Goal: Information Seeking & Learning: Learn about a topic

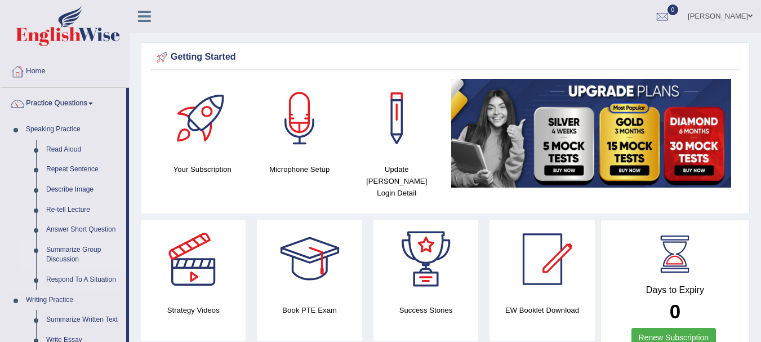
click at [65, 251] on link "Summarize Group Discussion" at bounding box center [83, 255] width 85 height 30
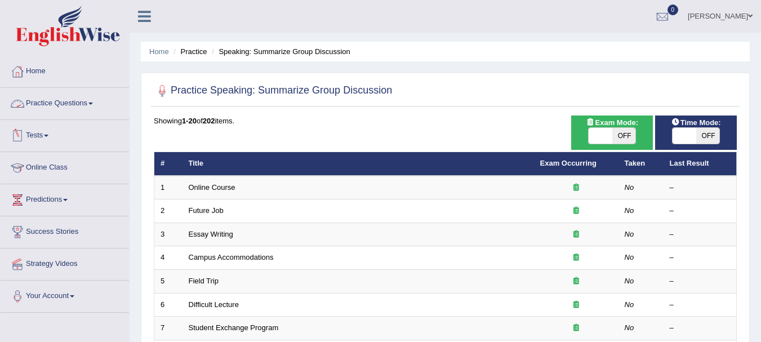
click at [78, 104] on link "Practice Questions" at bounding box center [65, 102] width 128 height 28
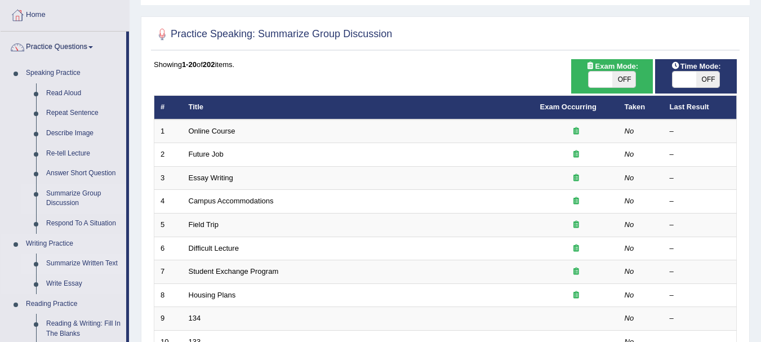
scroll to position [113, 0]
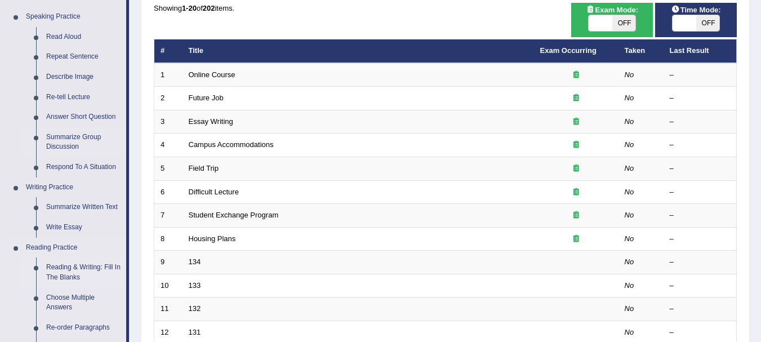
click at [86, 271] on link "Reading & Writing: Fill In The Blanks" at bounding box center [83, 273] width 85 height 30
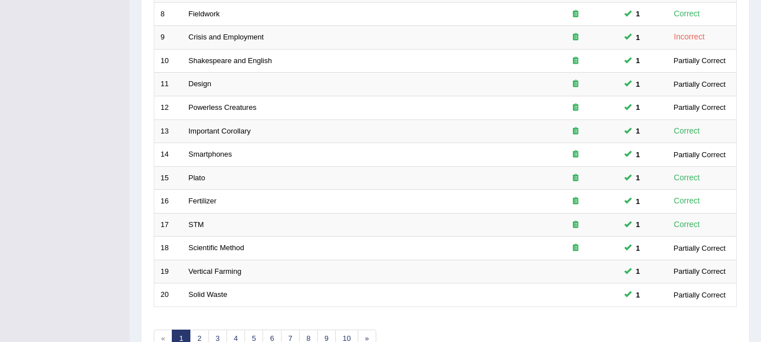
scroll to position [338, 0]
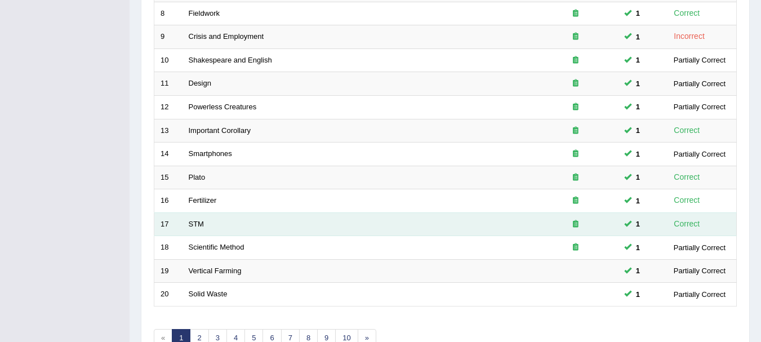
click at [203, 229] on td "STM" at bounding box center [358, 224] width 351 height 24
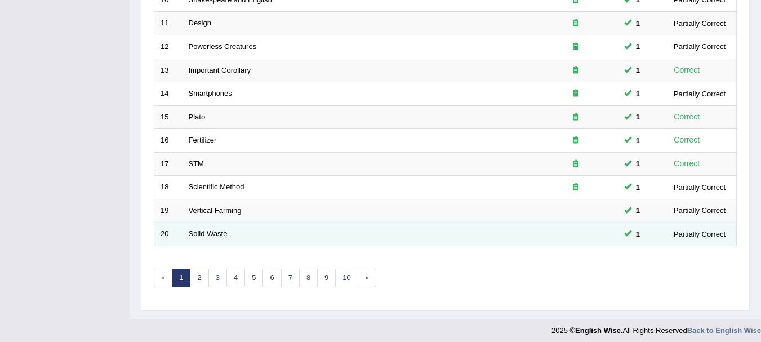
scroll to position [404, 0]
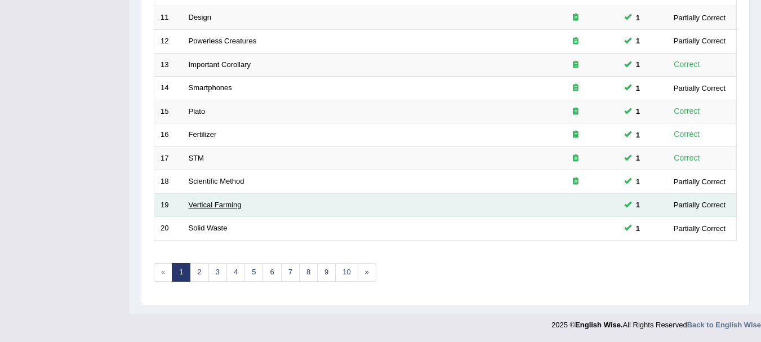
click at [205, 206] on link "Vertical Farming" at bounding box center [215, 205] width 53 height 8
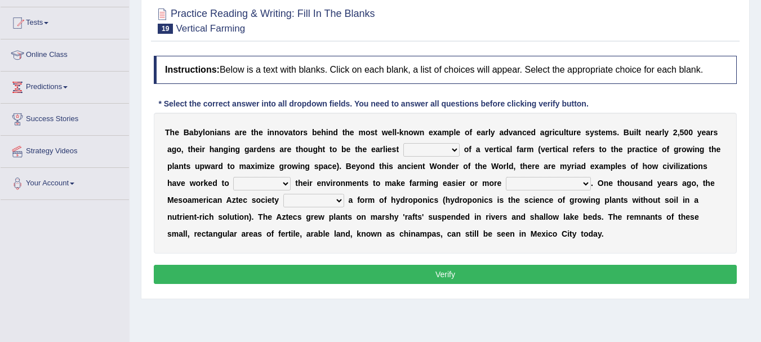
click at [403, 153] on select "prototype failure discredit protocol" at bounding box center [431, 150] width 56 height 14
select select "protocol"
click at [403, 143] on select "prototype failure discredit protocol" at bounding box center [431, 150] width 56 height 14
click at [216, 192] on div "T h e B a b y l o n i a n s a r e t h e i n n o v a t o r s b e h i n d t h e m…" at bounding box center [445, 183] width 583 height 141
click at [233, 183] on select "manipulate escape respect disarrange" at bounding box center [261, 184] width 57 height 14
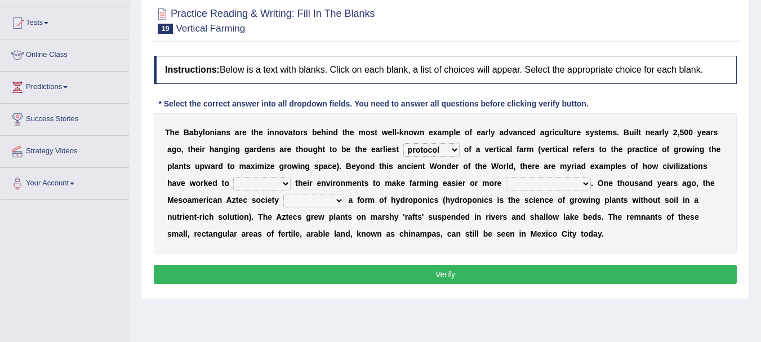
select select "manipulate"
click at [233, 177] on select "manipulate escape respect disarrange" at bounding box center [261, 184] width 57 height 14
click at [506, 181] on select "productive constructive connective counterproductive" at bounding box center [548, 184] width 85 height 14
select select "productive"
click at [506, 177] on select "productive constructive connective counterproductive" at bounding box center [548, 184] width 85 height 14
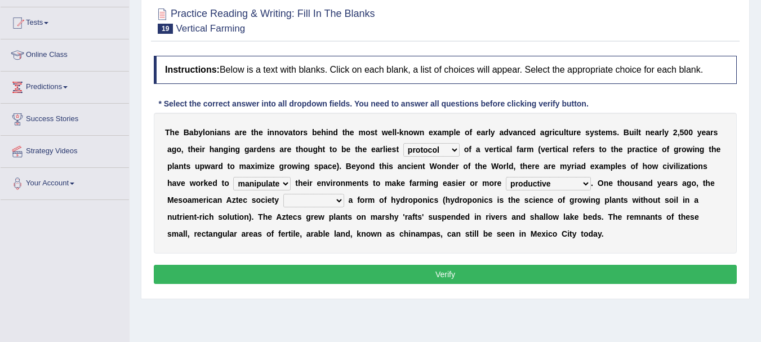
click at [283, 203] on select "domineered volunteered pioneered engineered" at bounding box center [313, 201] width 61 height 14
select select "pioneered"
click at [283, 194] on select "domineered volunteered pioneered engineered" at bounding box center [313, 201] width 61 height 14
click at [403, 148] on select "prototype failure discredit protocol" at bounding box center [431, 150] width 56 height 14
select select "prototype"
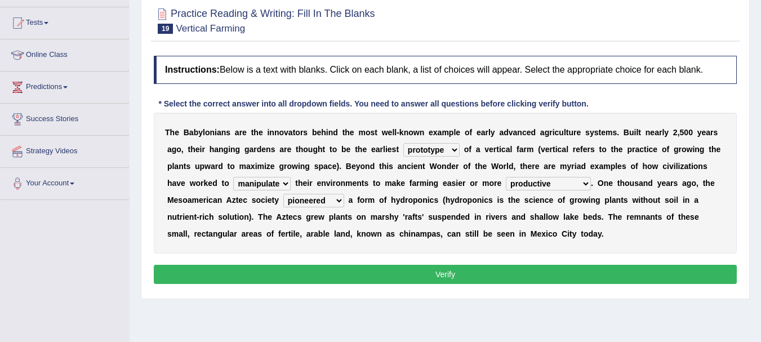
click at [403, 143] on select "prototype failure discredit protocol" at bounding box center [431, 150] width 56 height 14
click at [400, 282] on button "Verify" at bounding box center [445, 274] width 583 height 19
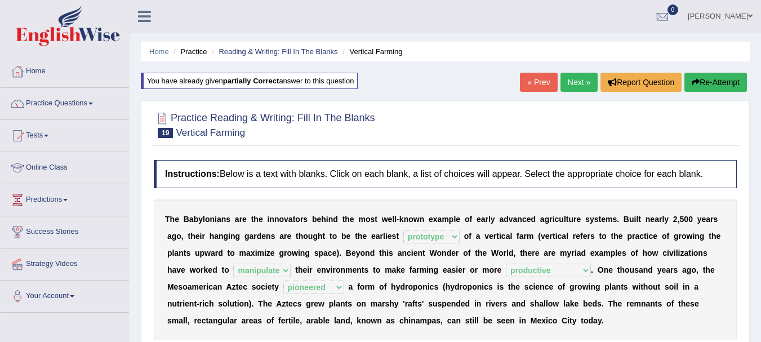
click at [576, 88] on link "Next »" at bounding box center [579, 82] width 37 height 19
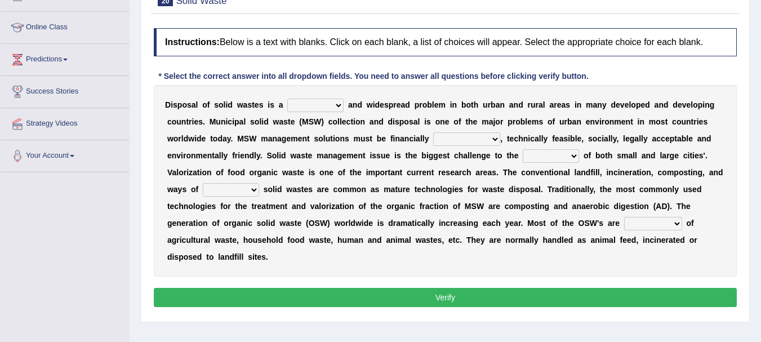
scroll to position [137, 0]
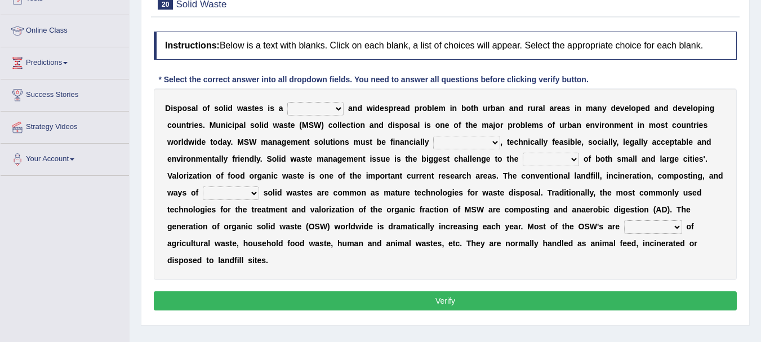
click at [329, 111] on select "slanting stinging stalling shafting" at bounding box center [315, 109] width 56 height 14
select select "shafting"
click at [287, 102] on select "slanting stinging stalling shafting" at bounding box center [315, 109] width 56 height 14
click at [433, 142] on select "unattainable sustainable objectionable treasonable" at bounding box center [466, 143] width 67 height 14
select select "sustainable"
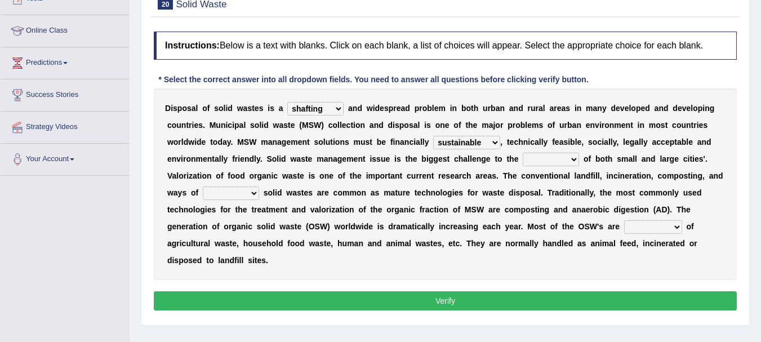
click at [433, 136] on select "unattainable sustainable objectionable treasonable" at bounding box center [466, 143] width 67 height 14
click at [440, 169] on div "D i s p o s a l o f s o l i d w a s t e s i s a slanting stinging stalling shaf…" at bounding box center [445, 184] width 583 height 192
click at [523, 163] on select "plants culture authorities history" at bounding box center [551, 160] width 56 height 14
select select "authorities"
click at [523, 153] on select "plants culture authorities history" at bounding box center [551, 160] width 56 height 14
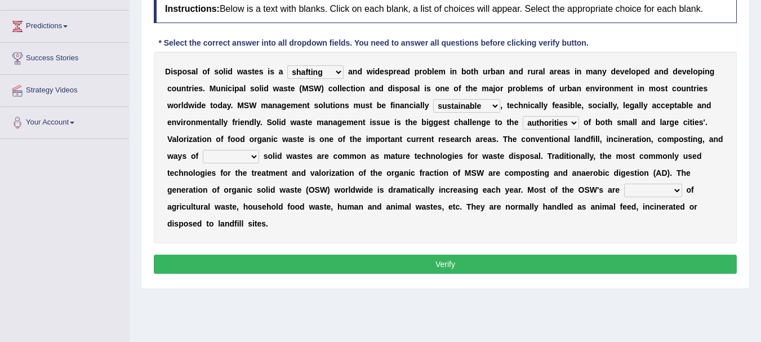
scroll to position [250, 0]
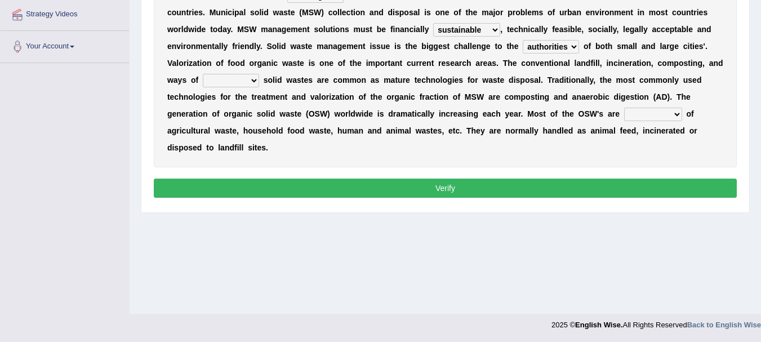
click at [259, 74] on select "reserving preserving deserving handling" at bounding box center [231, 81] width 56 height 14
select select "preserving"
click at [259, 74] on select "reserving preserving deserving handling" at bounding box center [231, 81] width 56 height 14
click at [682, 113] on b at bounding box center [684, 113] width 5 height 9
click at [624, 113] on select "composed disposed composing disposing" at bounding box center [653, 115] width 58 height 14
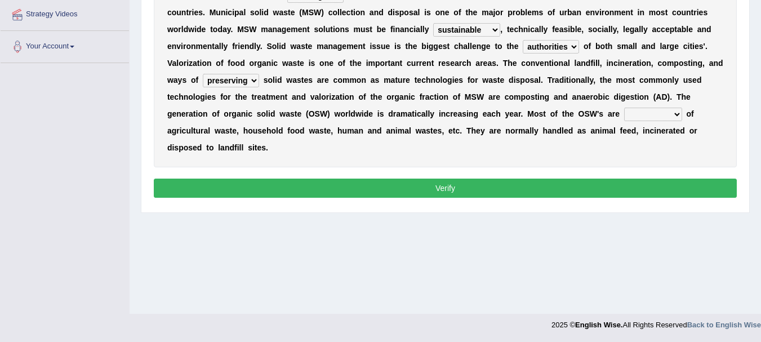
select select "disposed"
click at [624, 108] on select "composed disposed composing disposing" at bounding box center [653, 115] width 58 height 14
click at [343, 179] on button "Verify" at bounding box center [445, 188] width 583 height 19
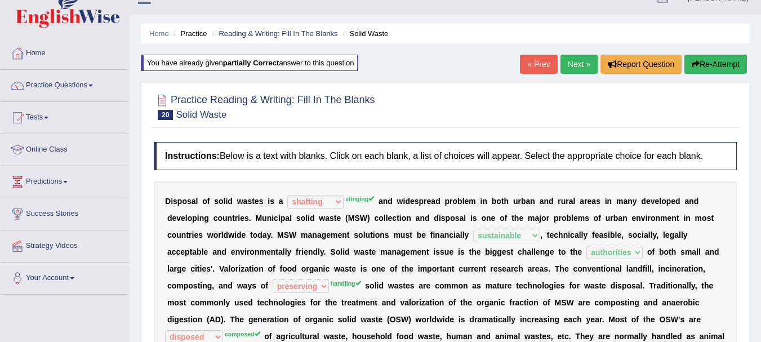
scroll to position [0, 0]
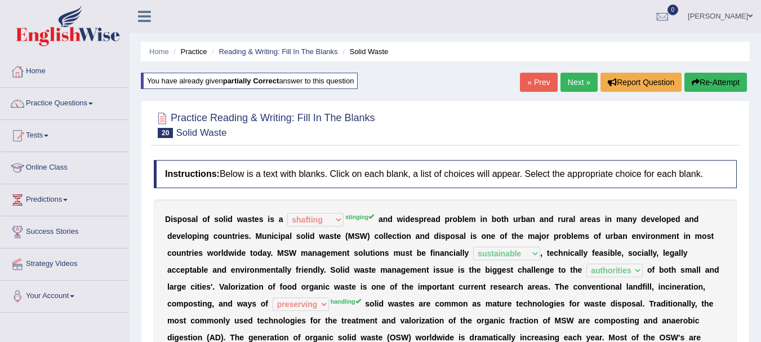
click at [579, 86] on link "Next »" at bounding box center [579, 82] width 37 height 19
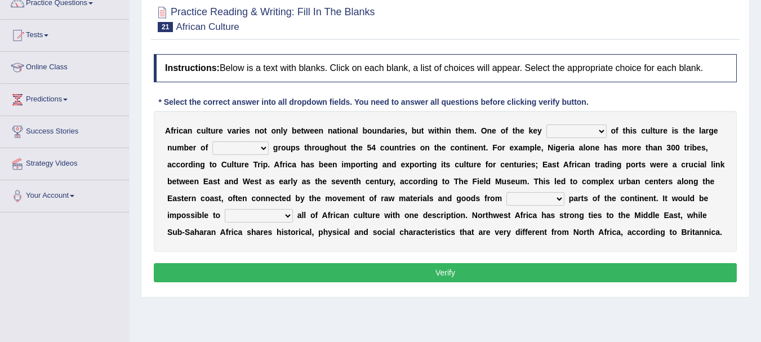
scroll to position [113, 0]
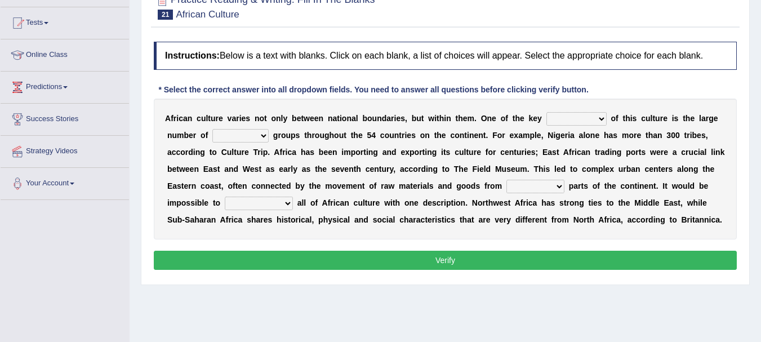
click at [572, 118] on select "conjectures features issues doubts" at bounding box center [577, 119] width 60 height 14
select select "features"
click at [547, 112] on select "conjectures features issues doubts" at bounding box center [577, 119] width 60 height 14
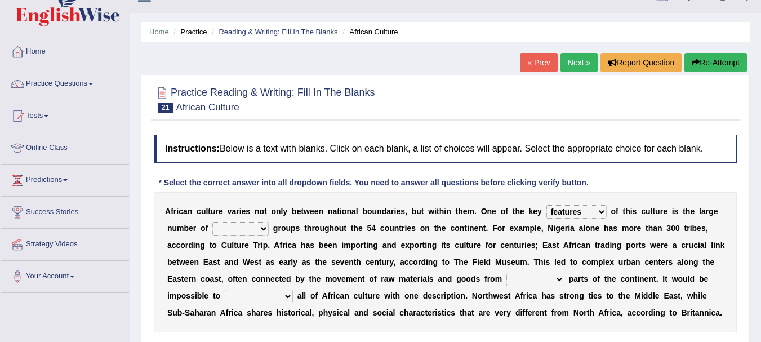
scroll to position [0, 0]
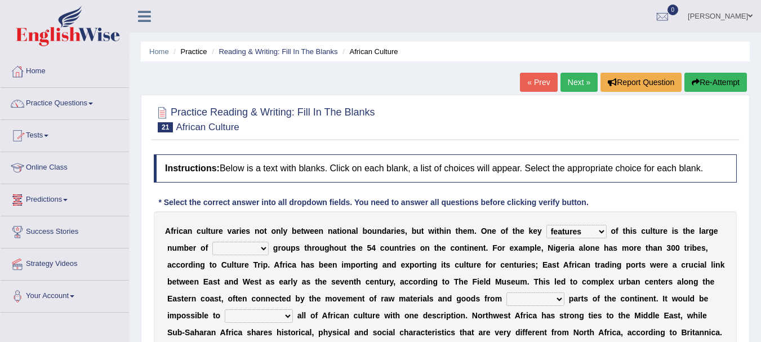
click at [227, 251] on select "ethic ethnic eugenic epic" at bounding box center [240, 249] width 56 height 14
select select "eugenic"
click at [212, 242] on select "ethic ethnic eugenic epic" at bounding box center [240, 249] width 56 height 14
click at [507, 299] on select "forelocked interlocked unlocked landlocked" at bounding box center [536, 299] width 58 height 14
select select "interlocked"
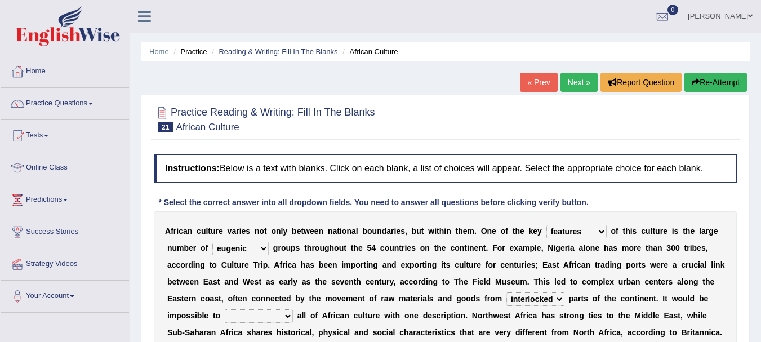
click at [507, 292] on select "forelocked interlocked unlocked landlocked" at bounding box center [536, 299] width 58 height 14
click at [293, 309] on select "characterize conceptualize symbolize synthesize" at bounding box center [259, 316] width 68 height 14
select select "characterize"
click at [293, 309] on select "characterize conceptualize symbolize synthesize" at bounding box center [259, 316] width 68 height 14
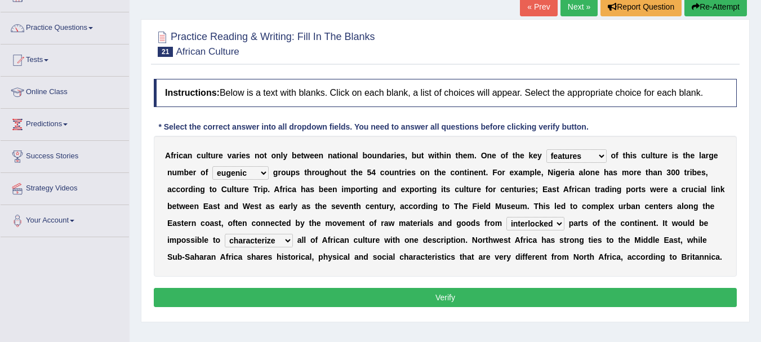
scroll to position [82, 0]
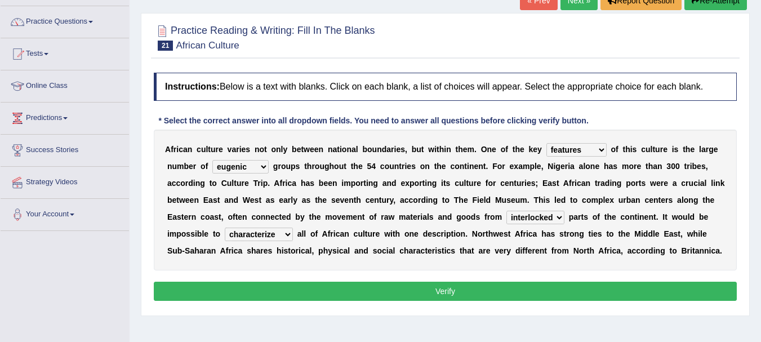
click at [458, 290] on button "Verify" at bounding box center [445, 291] width 583 height 19
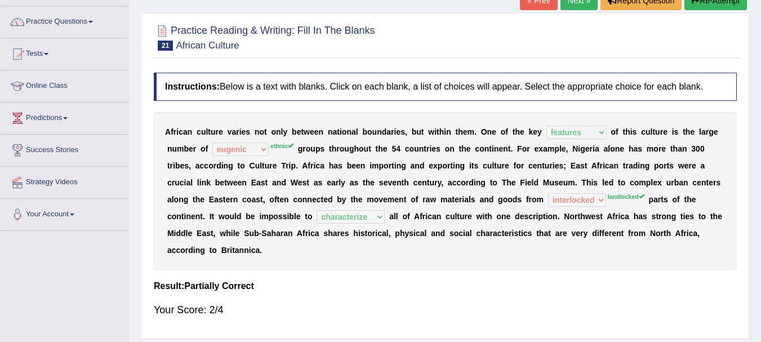
scroll to position [0, 0]
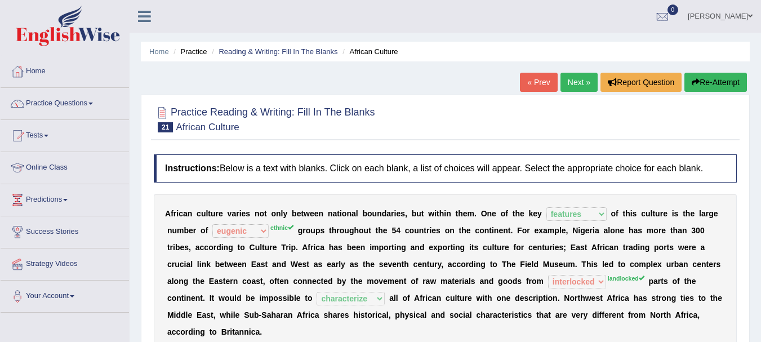
click at [584, 81] on link "Next »" at bounding box center [579, 82] width 37 height 19
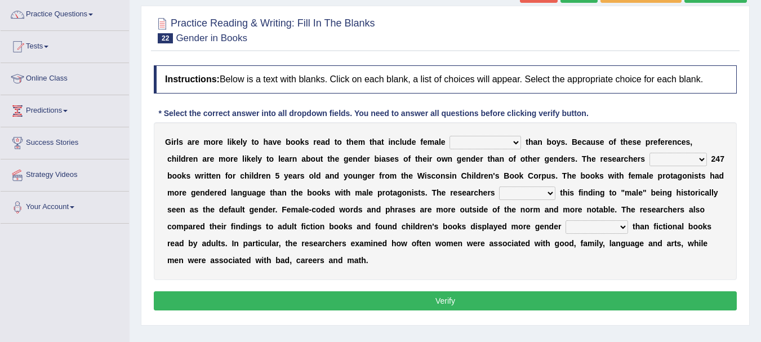
scroll to position [91, 0]
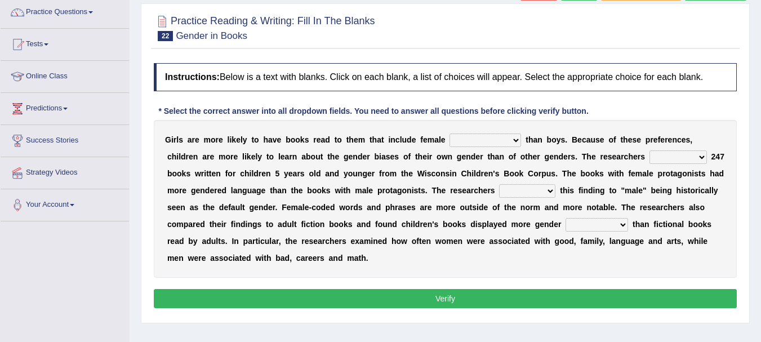
click at [494, 138] on select "protagonists cosmogonists agonists expressionists" at bounding box center [486, 141] width 72 height 14
select select "protagonists"
click at [450, 134] on select "protagonists cosmogonists agonists expressionists" at bounding box center [486, 141] width 72 height 14
click at [650, 155] on select "hydrolyzed paralyzed catalyzed analyzed" at bounding box center [678, 157] width 57 height 14
select select "catalyzed"
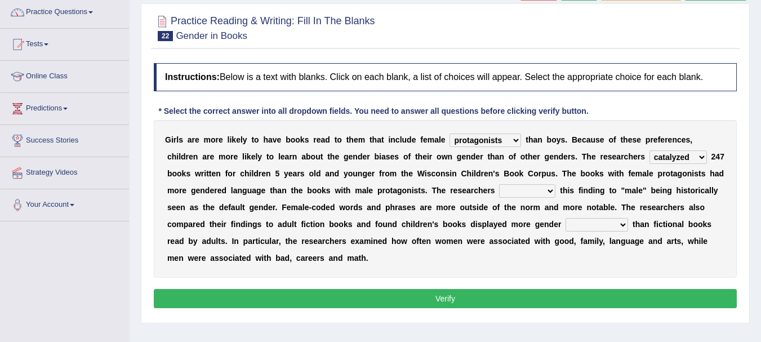
click at [650, 150] on select "hydrolyzed paralyzed catalyzed analyzed" at bounding box center [678, 157] width 57 height 14
click at [499, 194] on select "contribute tribute distribute attribute" at bounding box center [527, 191] width 56 height 14
select select "contribute"
click at [499, 184] on select "contribute tribute distribute attribute" at bounding box center [527, 191] width 56 height 14
click at [566, 224] on select "stereotypes teletypes prototypes electrotypes" at bounding box center [597, 225] width 63 height 14
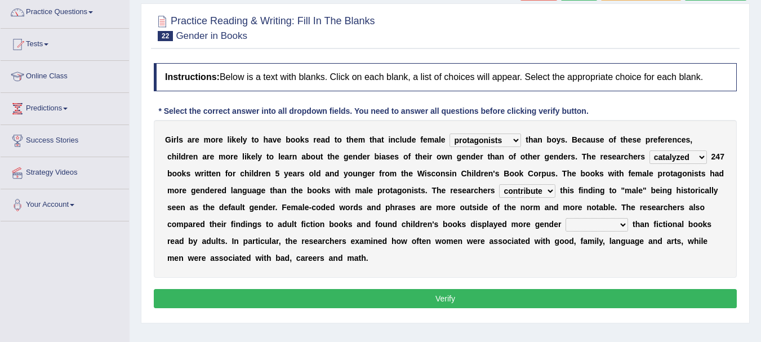
select select "stereotypes"
click at [566, 218] on select "stereotypes teletypes prototypes electrotypes" at bounding box center [597, 225] width 63 height 14
click at [420, 289] on button "Verify" at bounding box center [445, 298] width 583 height 19
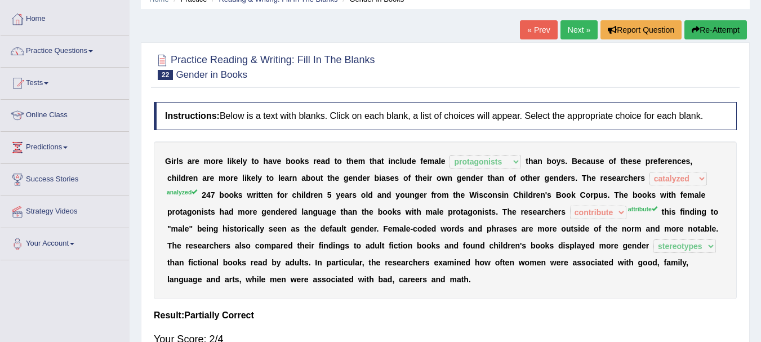
scroll to position [46, 0]
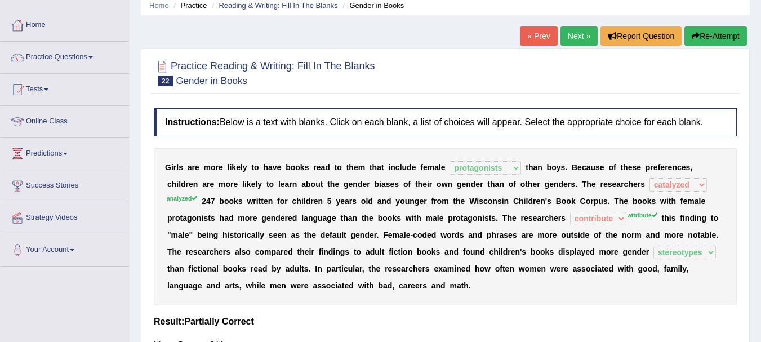
click at [584, 41] on link "Next »" at bounding box center [579, 35] width 37 height 19
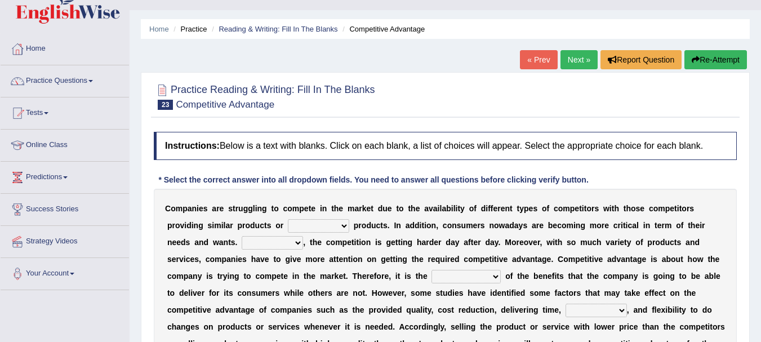
scroll to position [135, 0]
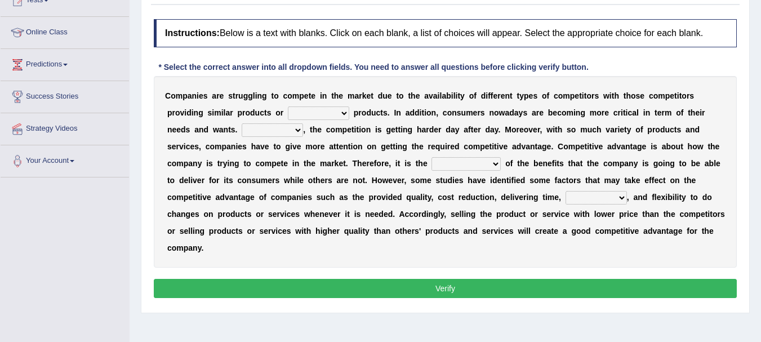
click at [295, 117] on select "constitution restitution substitution institution" at bounding box center [318, 113] width 61 height 14
select select "substitution"
click at [288, 106] on select "constitution restitution substitution institution" at bounding box center [318, 113] width 61 height 14
click at [242, 132] on select "However Instead Additionally Therefore" at bounding box center [272, 130] width 61 height 14
select select "Additionally"
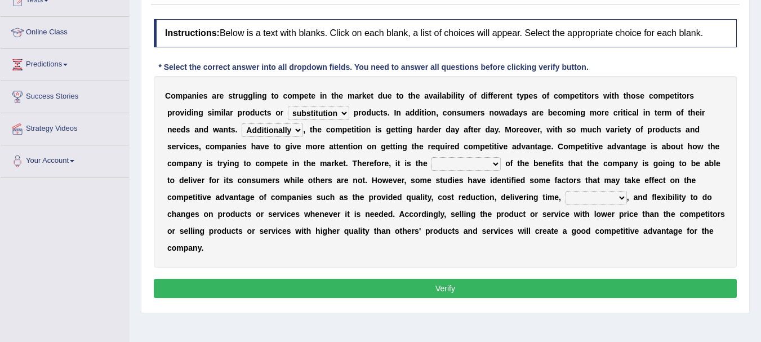
click at [242, 123] on select "However Instead Additionally Therefore" at bounding box center [272, 130] width 61 height 14
click at [432, 166] on select "dissemination ordination determination incarnation" at bounding box center [466, 164] width 69 height 14
select select "determination"
click at [432, 157] on select "dissemination ordination determination incarnation" at bounding box center [466, 164] width 69 height 14
click at [566, 201] on select "captivation aggregation deprivation innovation" at bounding box center [596, 198] width 61 height 14
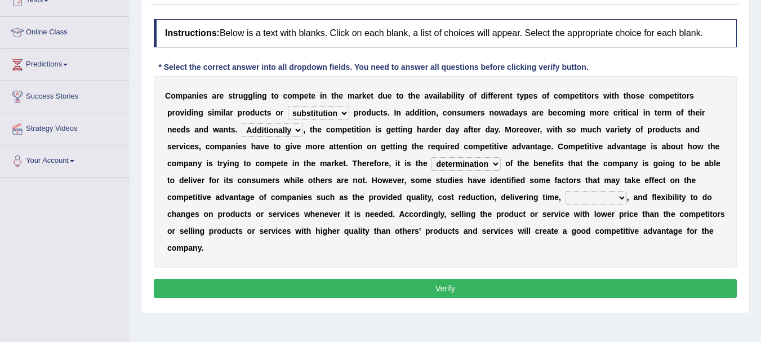
select select "innovation"
click at [566, 191] on select "captivation aggregation deprivation innovation" at bounding box center [596, 198] width 61 height 14
click at [432, 279] on button "Verify" at bounding box center [445, 288] width 583 height 19
